Goal: Transaction & Acquisition: Download file/media

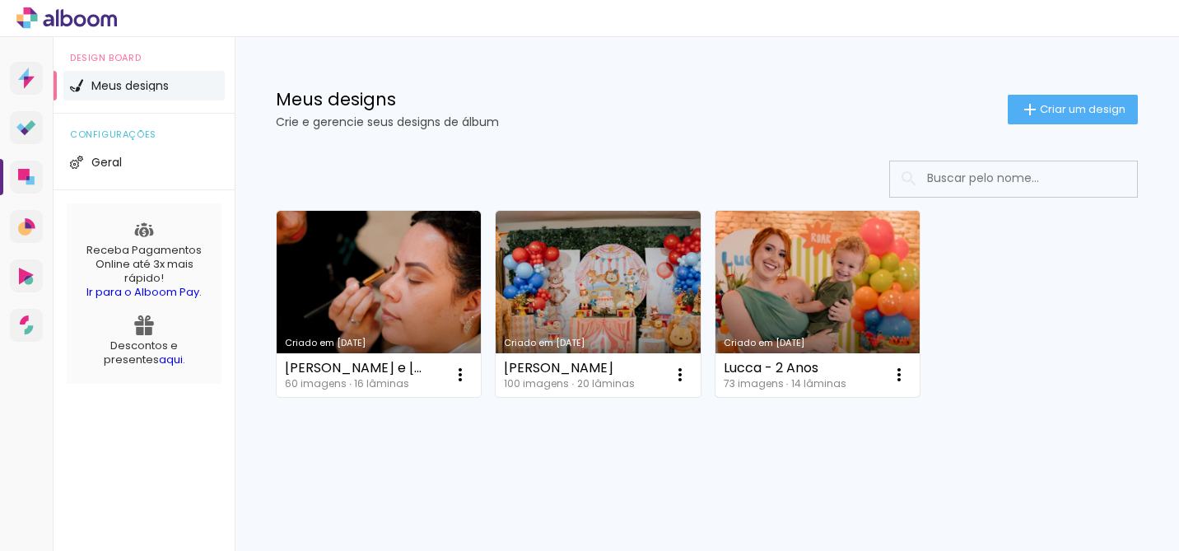
click at [786, 311] on link "Criado em [DATE]" at bounding box center [817, 304] width 204 height 186
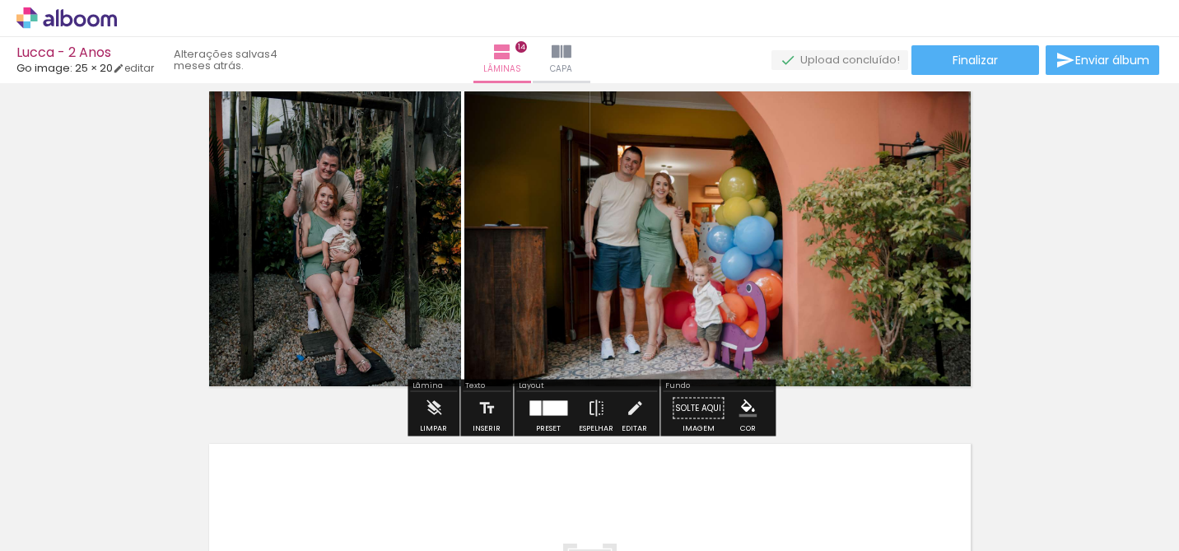
scroll to position [4537, 0]
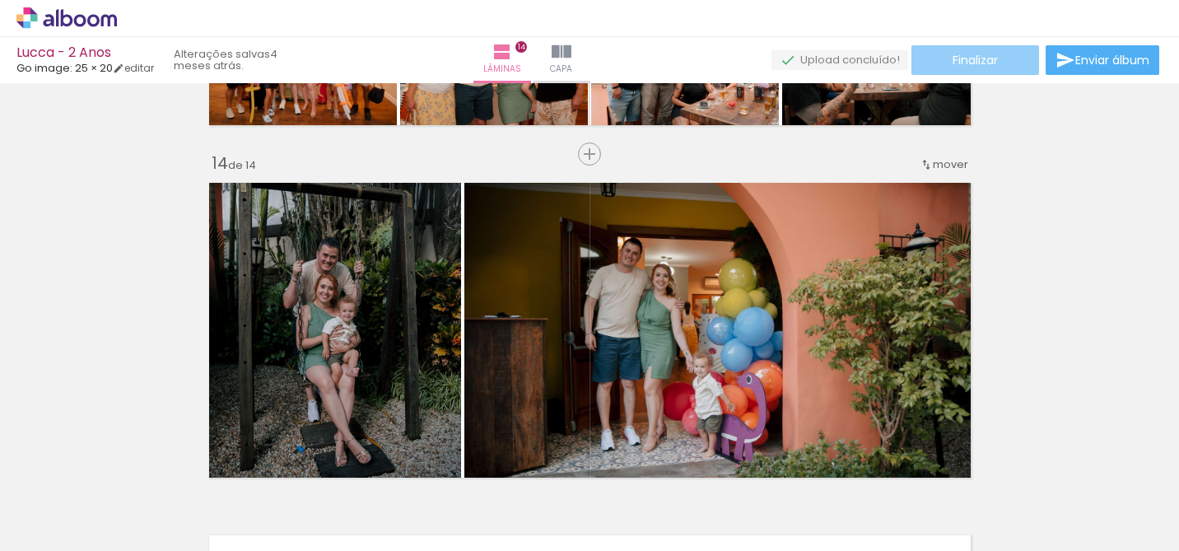
click at [1016, 63] on paper-button "Finalizar" at bounding box center [975, 60] width 128 height 30
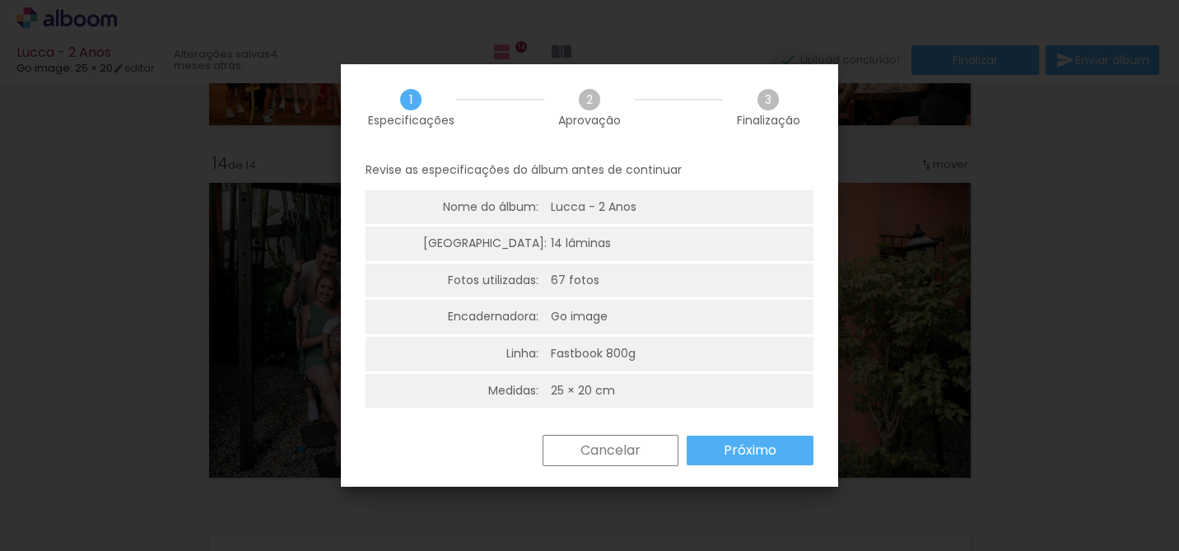
click at [0, 0] on paper-button "Próximo" at bounding box center [0, 0] width 0 height 0
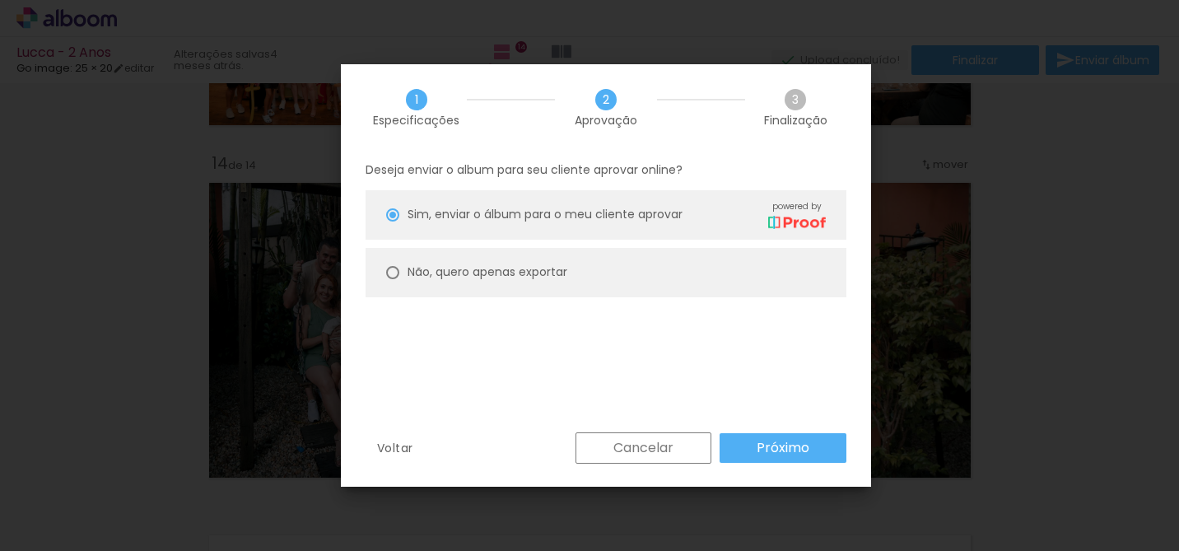
click at [0, 0] on slot "Não, quero apenas exportar" at bounding box center [0, 0] width 0 height 0
type paper-radio-button "on"
click at [0, 0] on slot "Próximo" at bounding box center [0, 0] width 0 height 0
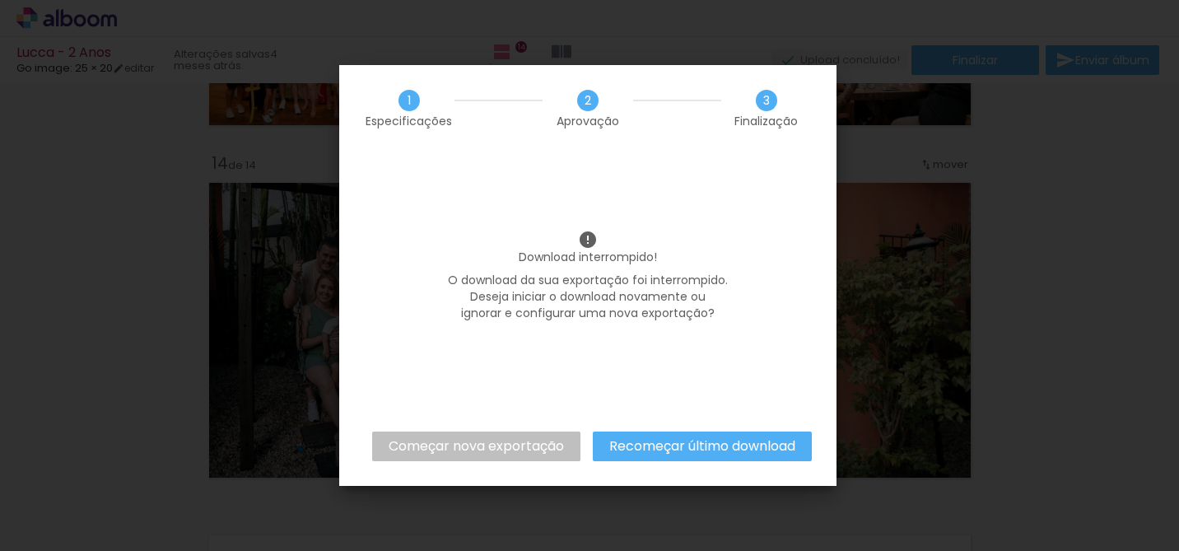
click at [0, 0] on slot "Começar nova exportação" at bounding box center [0, 0] width 0 height 0
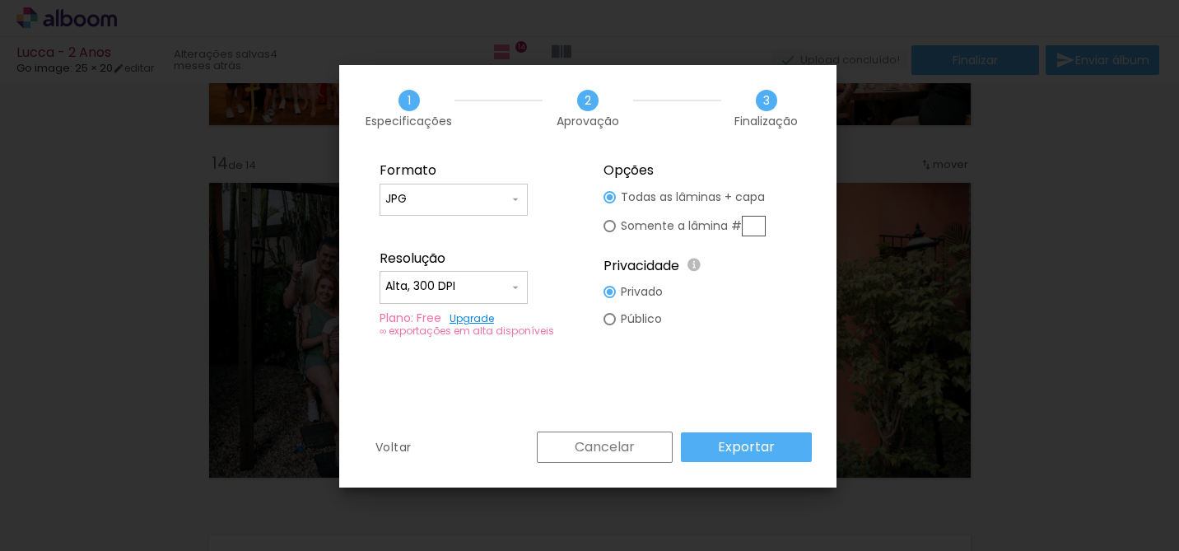
click at [0, 0] on slot "Exportar" at bounding box center [0, 0] width 0 height 0
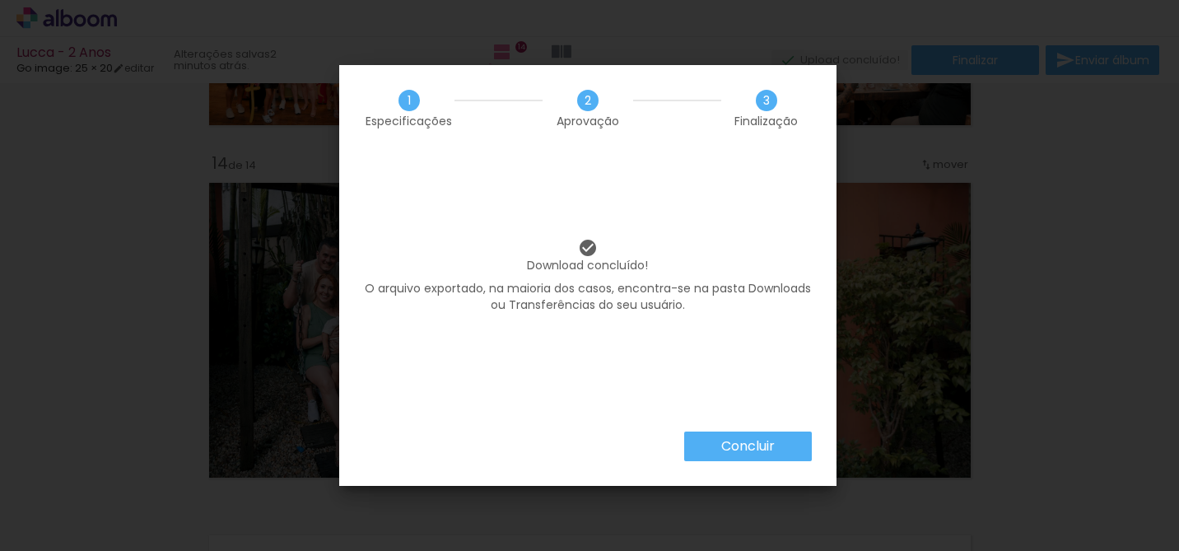
click at [785, 445] on paper-button "Concluir" at bounding box center [748, 446] width 128 height 30
